Goal: Task Accomplishment & Management: Use online tool/utility

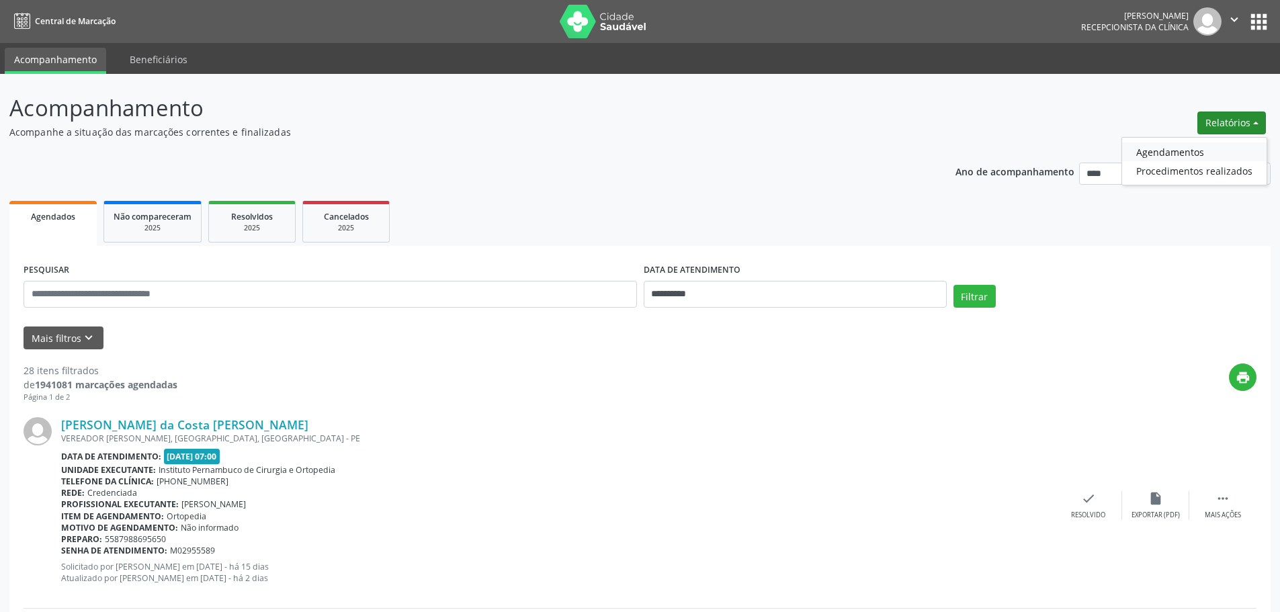
click at [1167, 149] on link "Agendamentos" at bounding box center [1194, 151] width 145 height 19
select select "*"
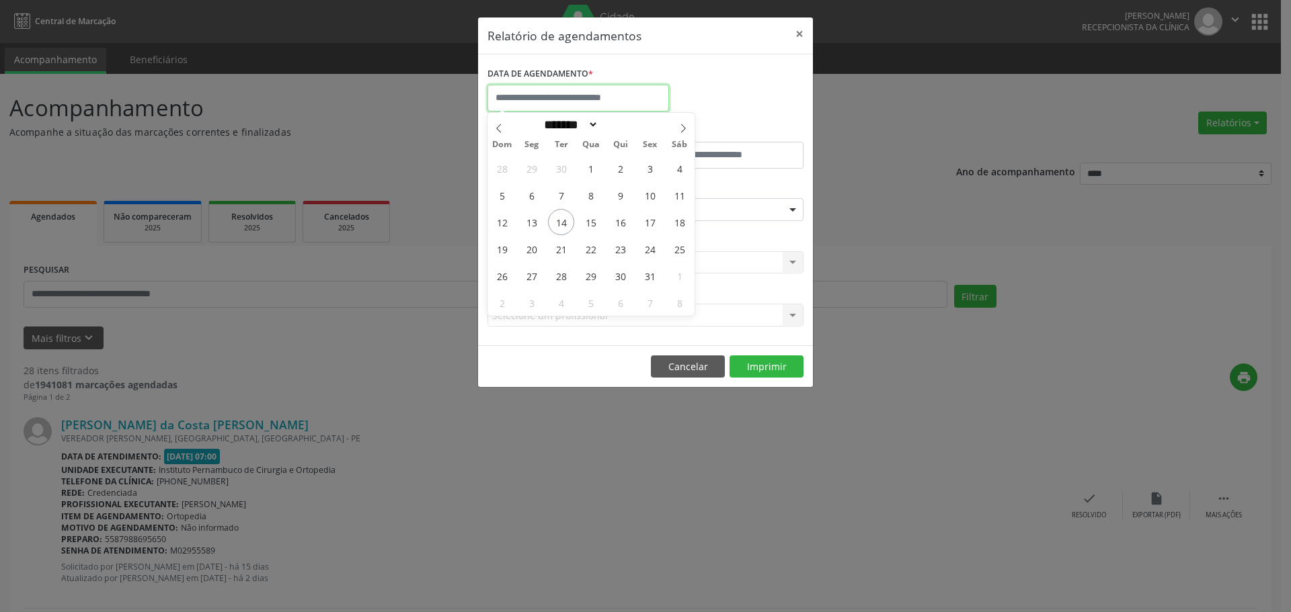
click at [589, 97] on input "text" at bounding box center [577, 98] width 181 height 27
click at [565, 219] on span "14" at bounding box center [561, 222] width 26 height 26
type input "**********"
click at [565, 219] on span "14" at bounding box center [561, 222] width 26 height 26
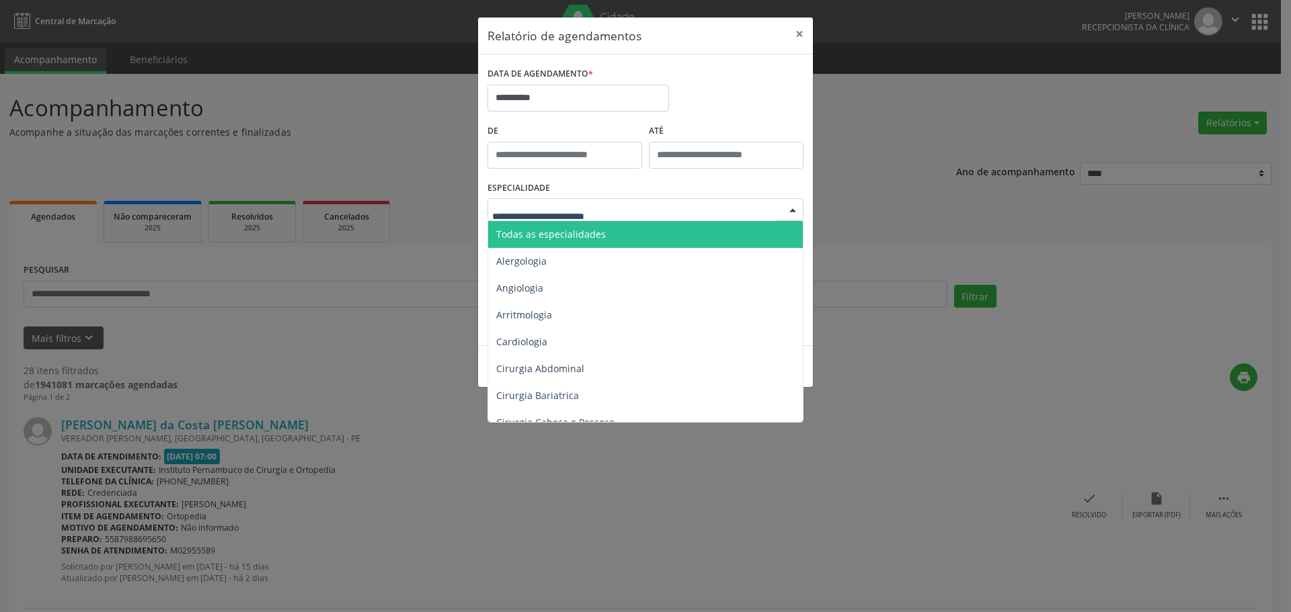
click at [581, 233] on span "Todas as especialidades" at bounding box center [551, 234] width 110 height 13
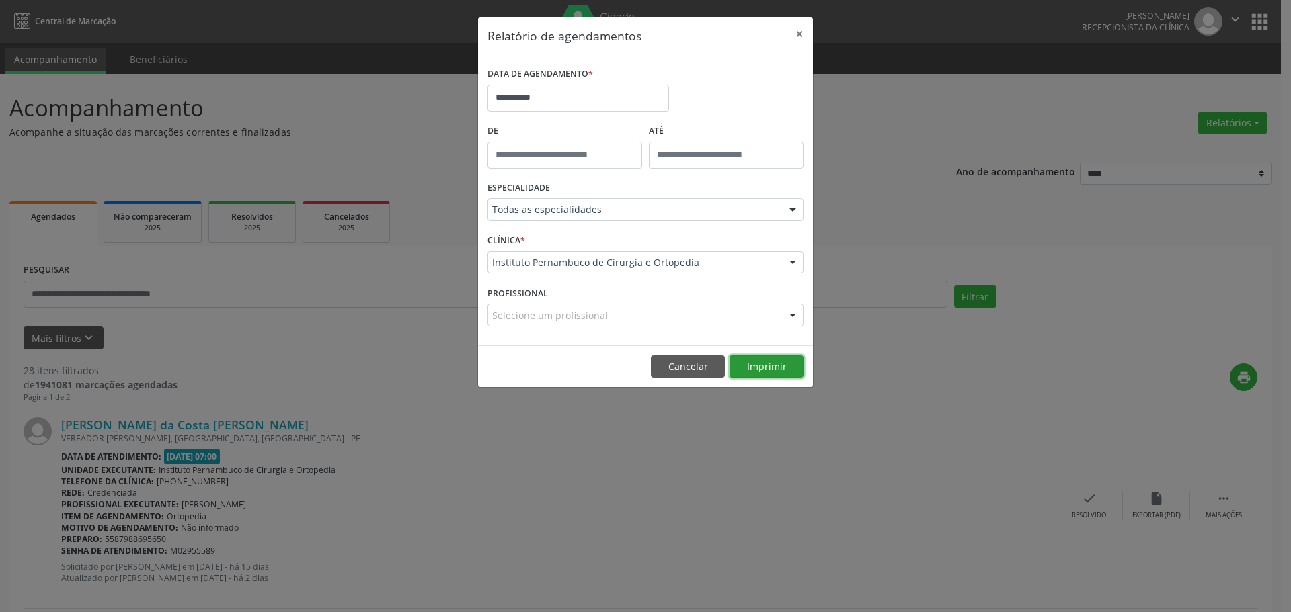
click at [741, 372] on button "Imprimir" at bounding box center [766, 367] width 74 height 23
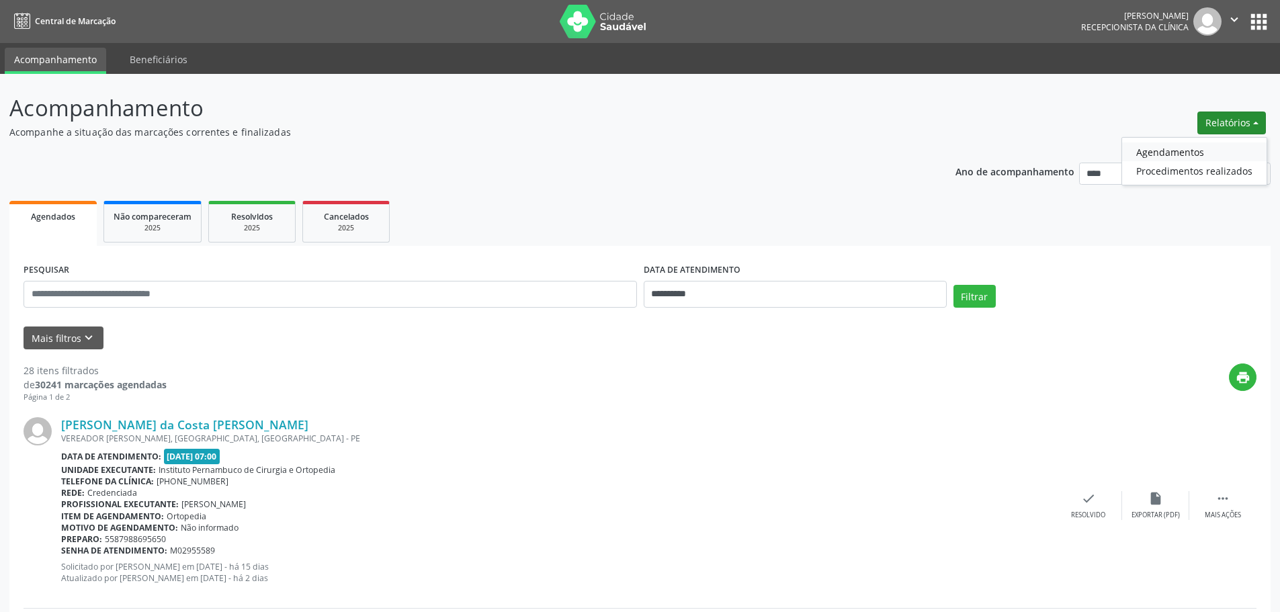
click at [1155, 150] on link "Agendamentos" at bounding box center [1194, 151] width 145 height 19
select select "*"
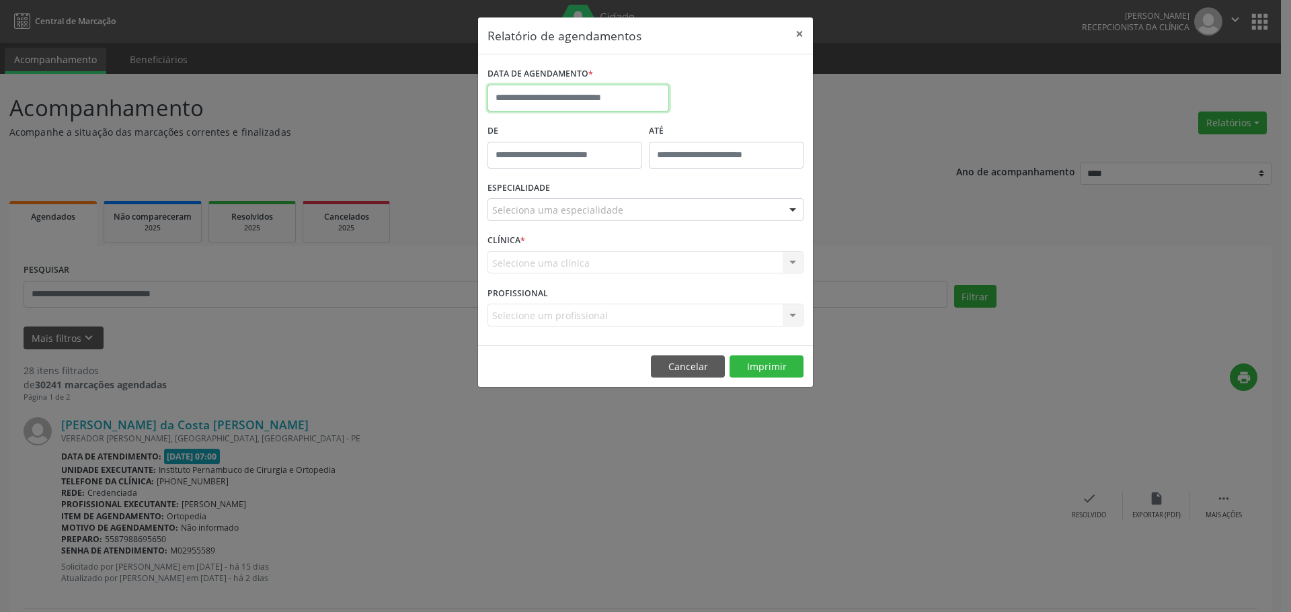
click at [619, 101] on input "text" at bounding box center [577, 98] width 181 height 27
click at [560, 218] on span "14" at bounding box center [561, 222] width 26 height 26
type input "**********"
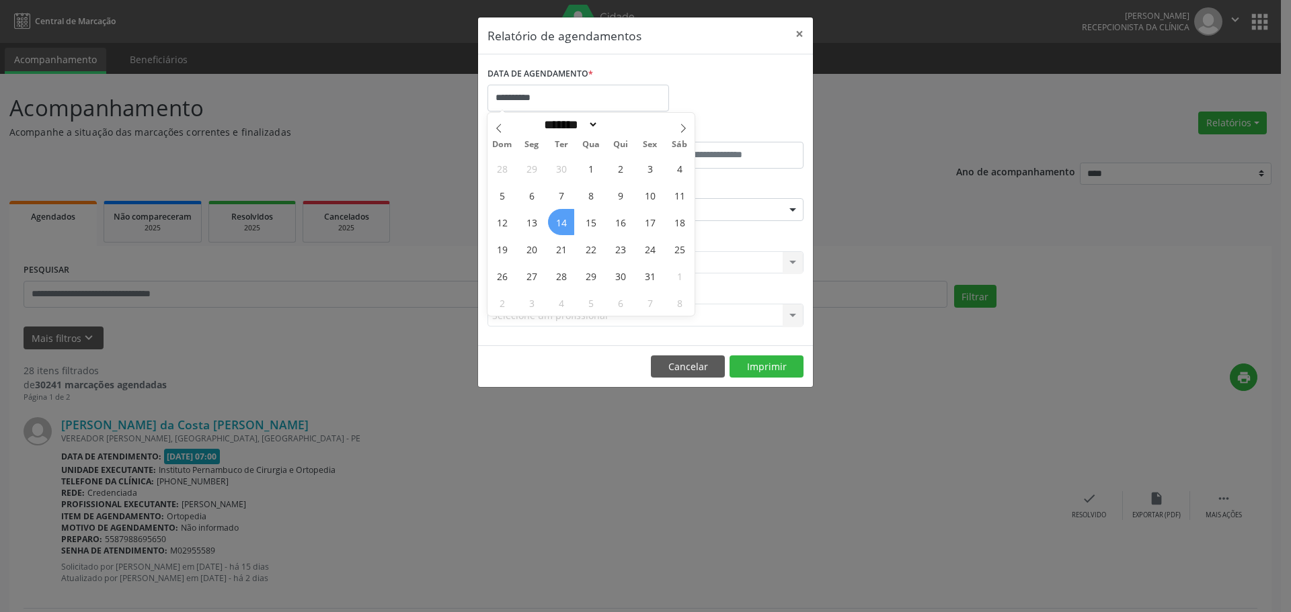
click at [560, 218] on span "14" at bounding box center [561, 222] width 26 height 26
click at [578, 218] on div "Seleciona uma especialidade" at bounding box center [645, 209] width 316 height 23
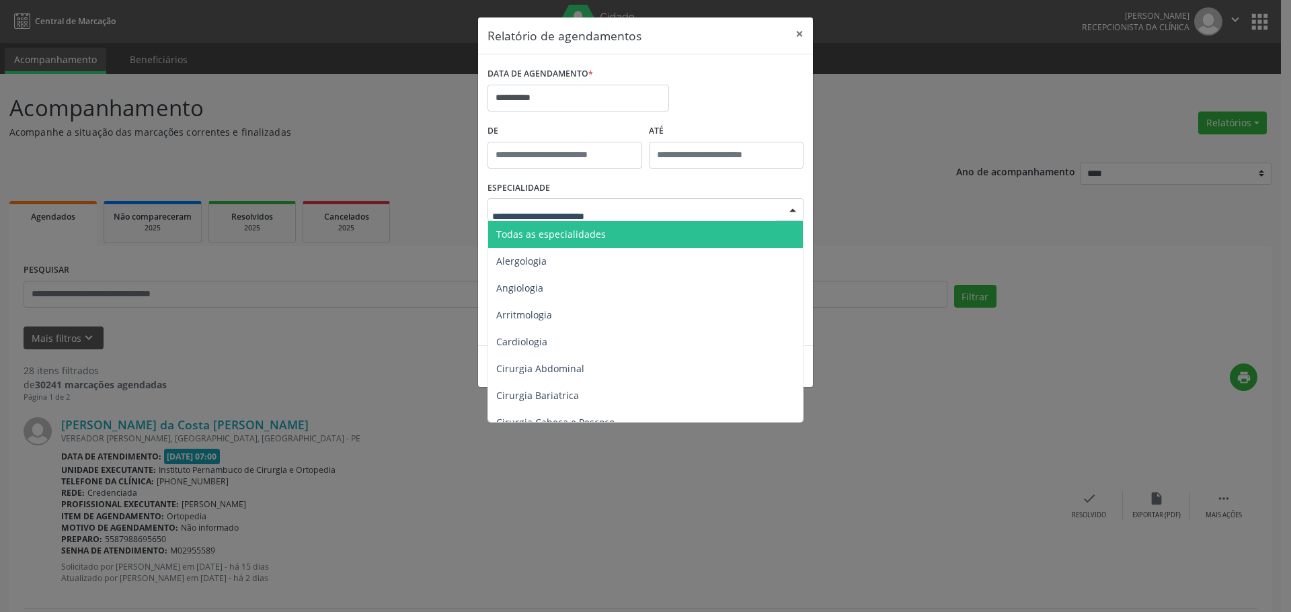
click at [582, 228] on span "Todas as especialidades" at bounding box center [551, 234] width 110 height 13
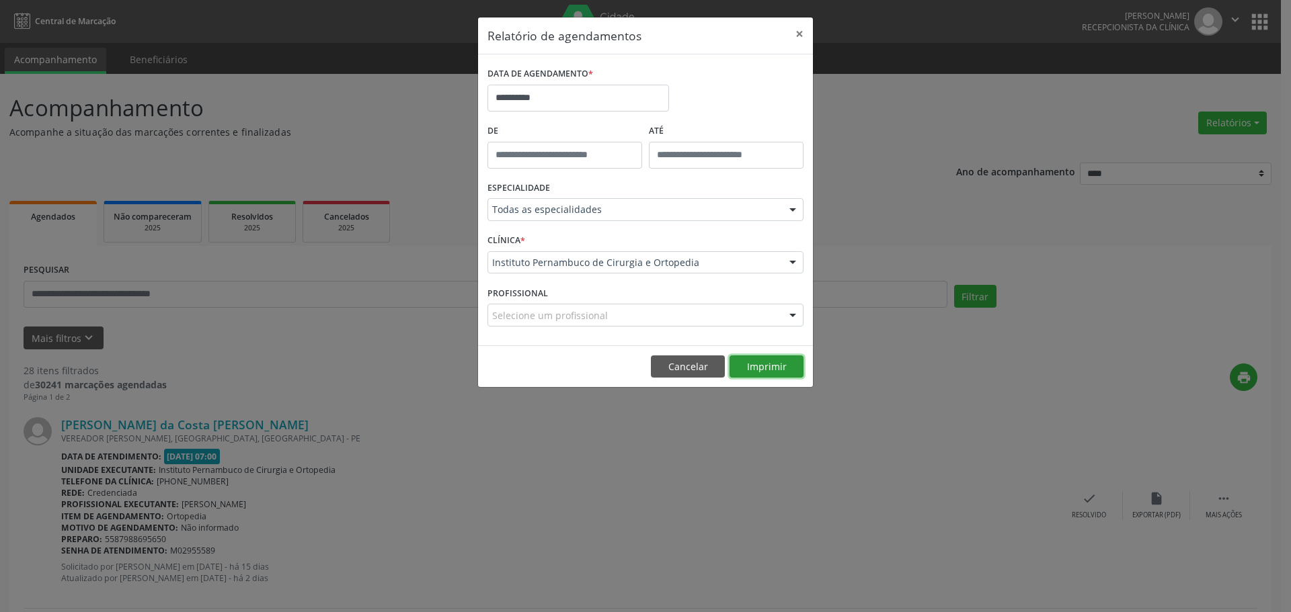
click at [778, 369] on button "Imprimir" at bounding box center [766, 367] width 74 height 23
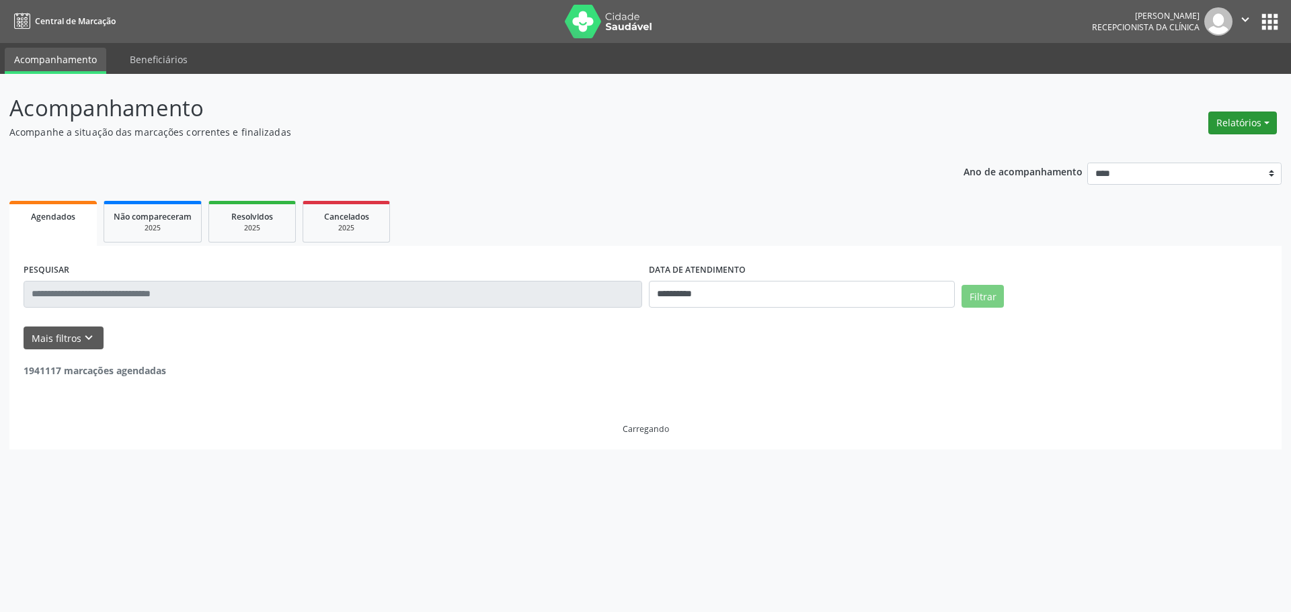
click at [1222, 122] on button "Relatórios" at bounding box center [1242, 123] width 69 height 23
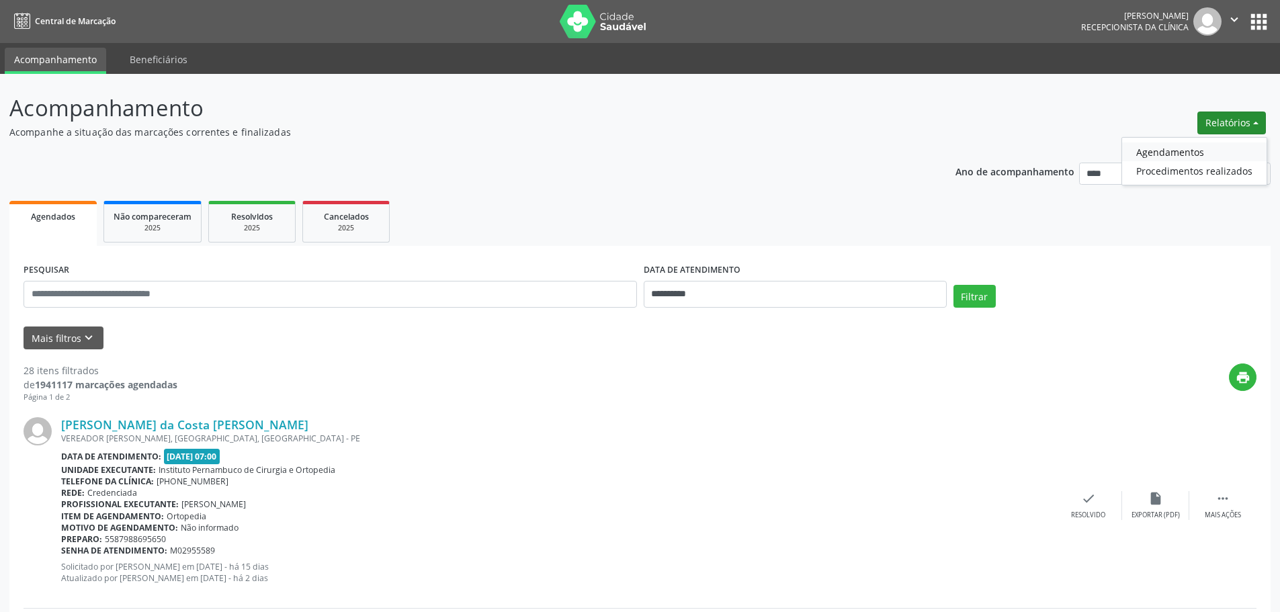
click at [1164, 151] on link "Agendamentos" at bounding box center [1194, 151] width 145 height 19
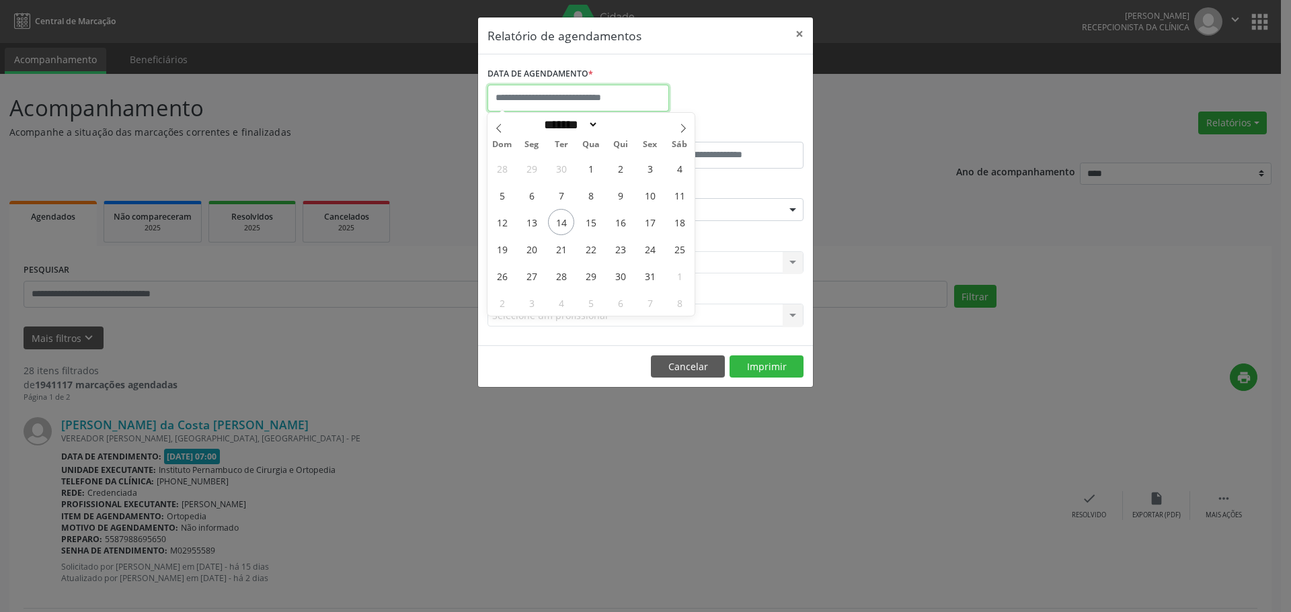
click at [635, 95] on input "text" at bounding box center [577, 98] width 181 height 27
click at [589, 218] on span "15" at bounding box center [590, 222] width 26 height 26
type input "**********"
click at [589, 218] on span "15" at bounding box center [590, 222] width 26 height 26
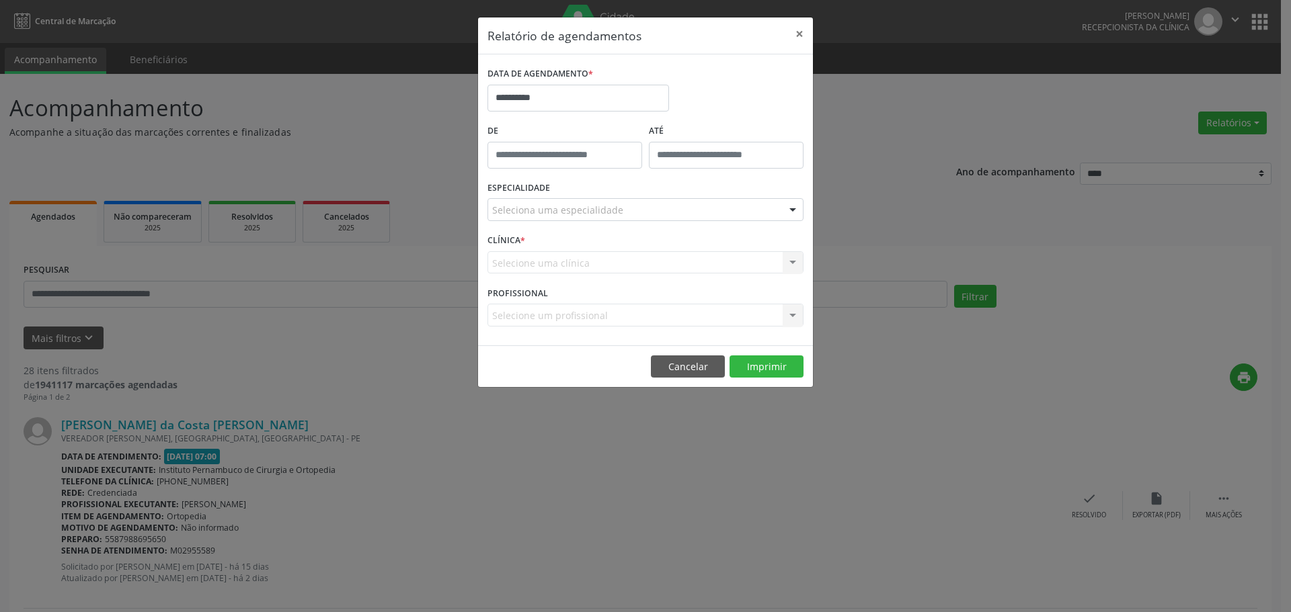
click at [602, 202] on div "Seleciona uma especialidade" at bounding box center [645, 209] width 316 height 23
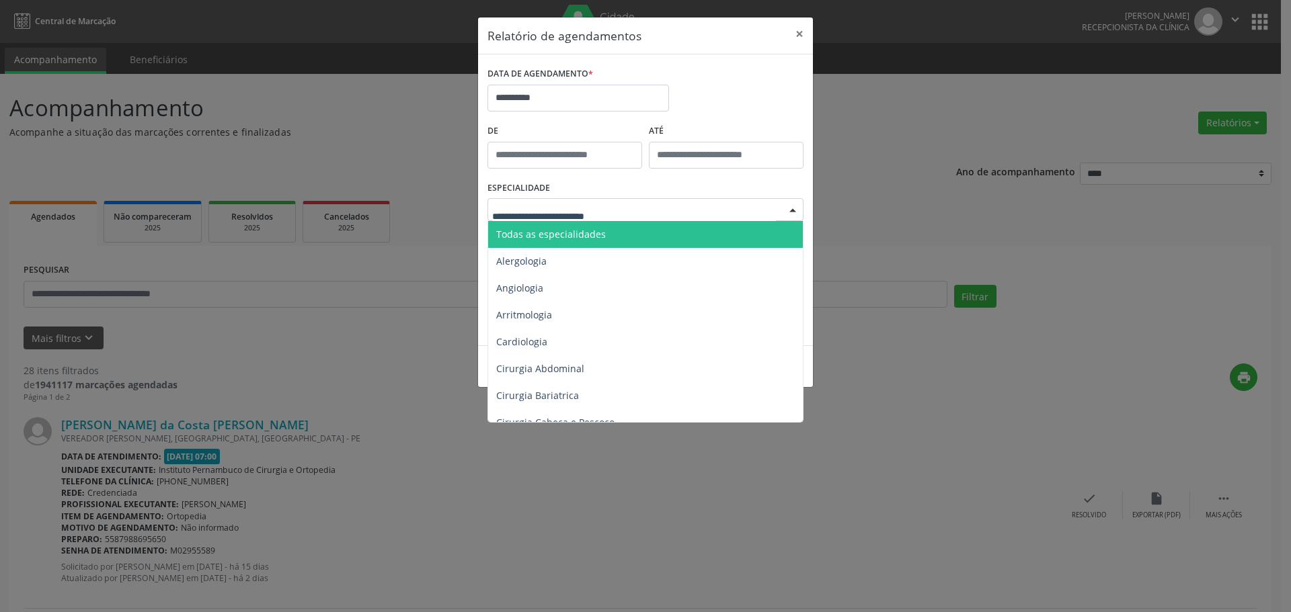
click at [581, 233] on span "Todas as especialidades" at bounding box center [551, 234] width 110 height 13
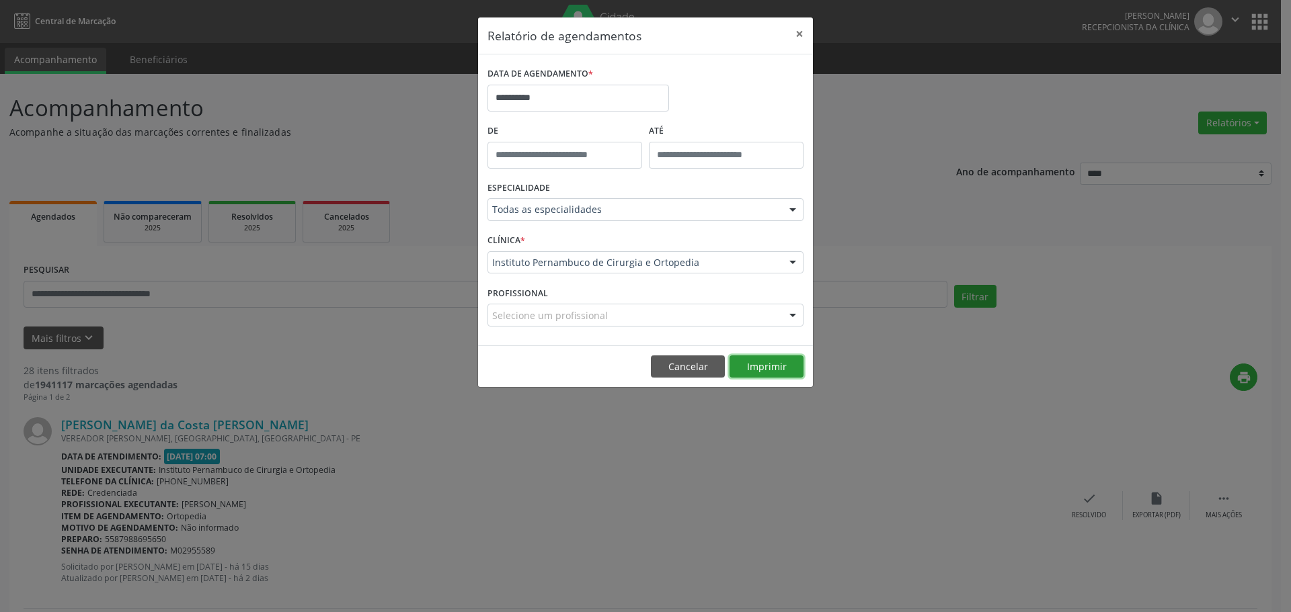
click at [751, 368] on button "Imprimir" at bounding box center [766, 367] width 74 height 23
